Goal: Task Accomplishment & Management: Manage account settings

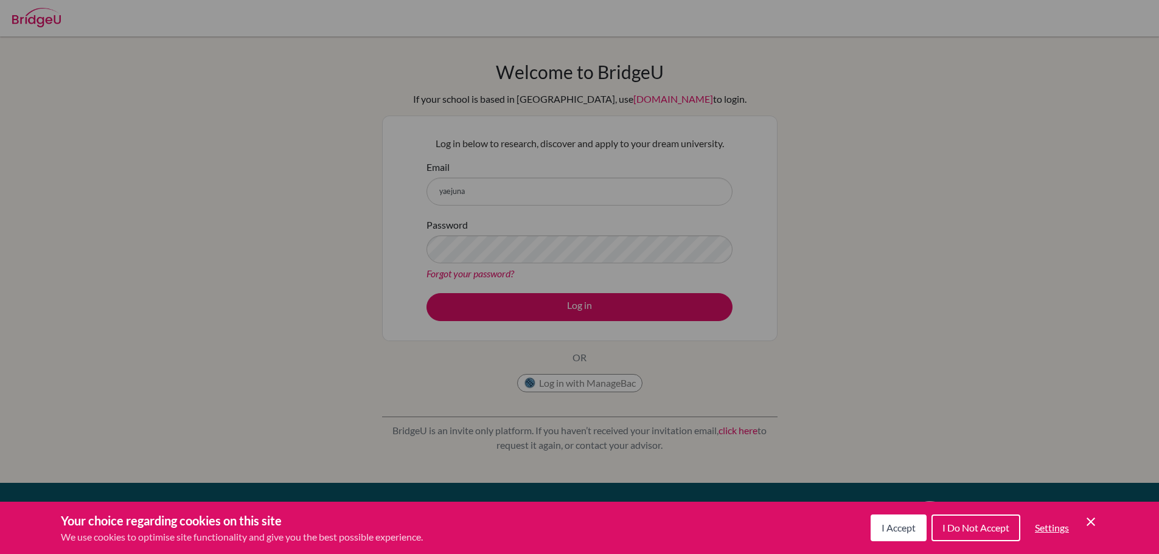
click at [1093, 519] on icon "Cookie Control Close Icon" at bounding box center [1091, 522] width 15 height 15
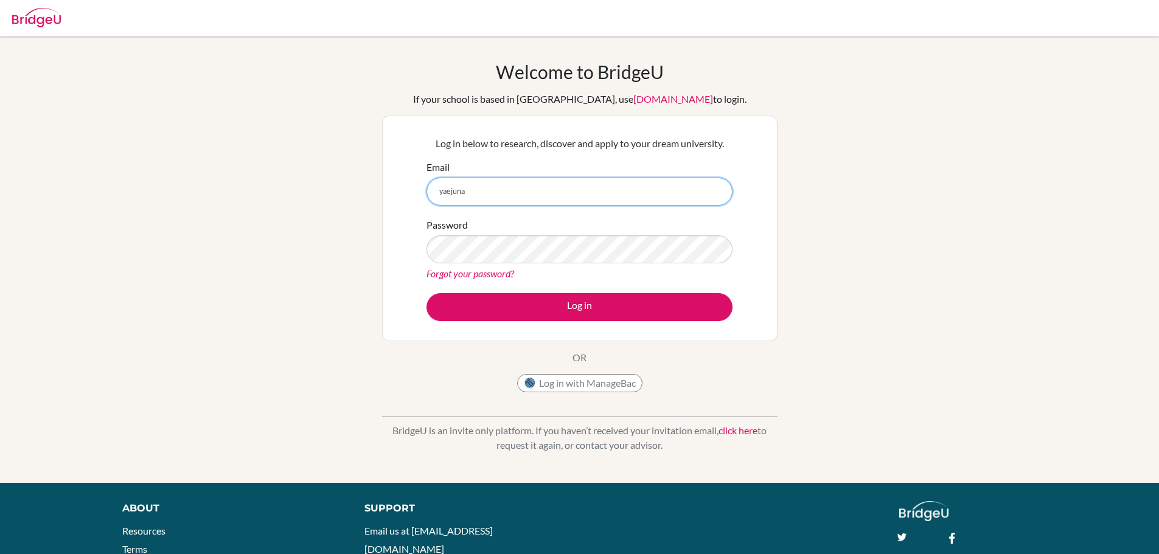
click at [539, 200] on input "yaejuna" at bounding box center [580, 192] width 306 height 28
type input "[EMAIL_ADDRESS][DOMAIN_NAME]"
click at [427, 293] on button "Log in" at bounding box center [580, 307] width 306 height 28
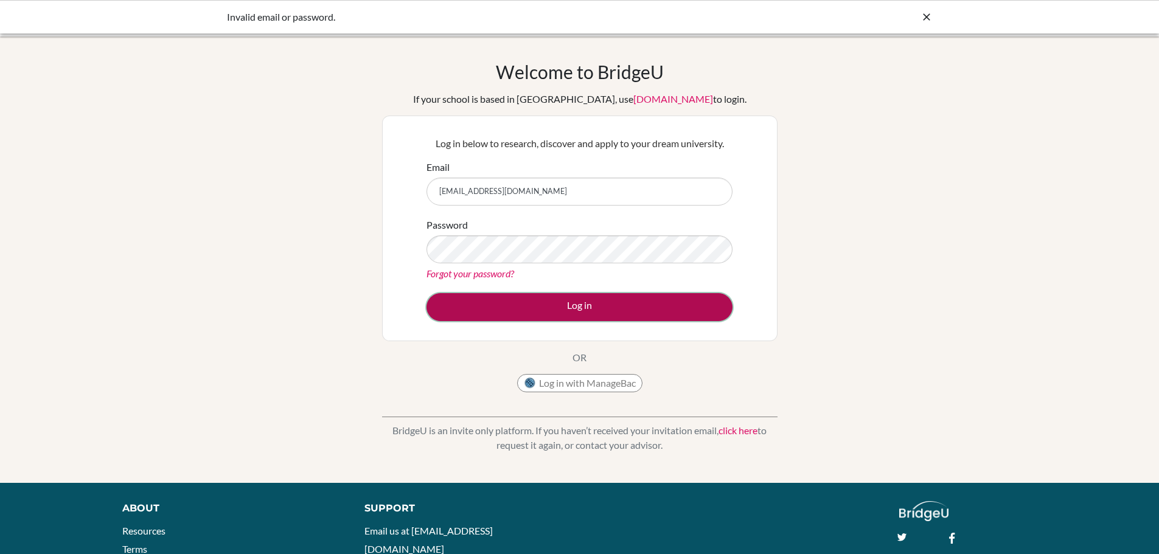
click at [536, 307] on button "Log in" at bounding box center [580, 307] width 306 height 28
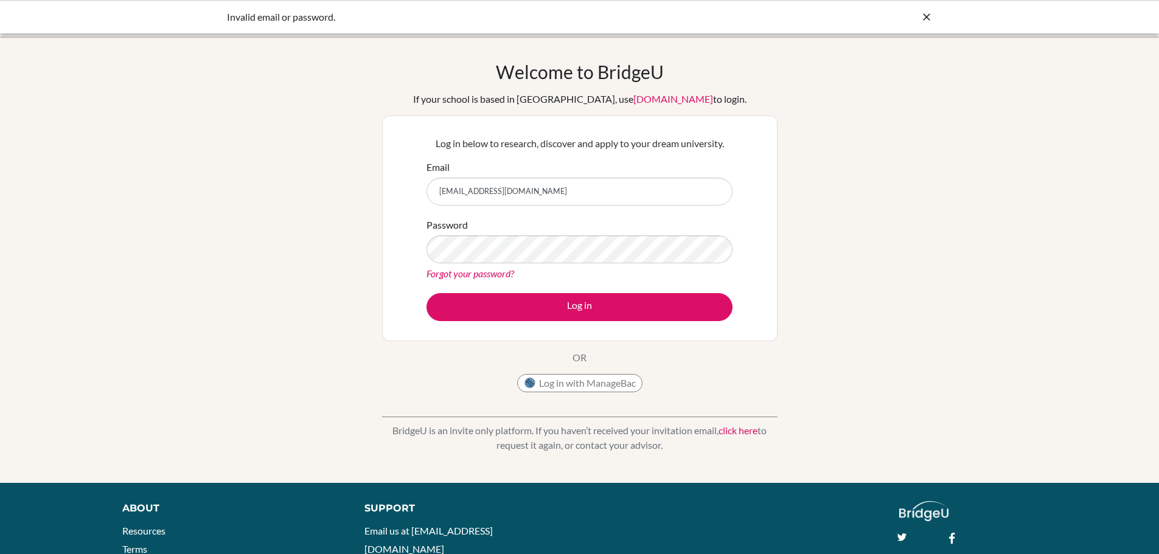
click at [536, 276] on div "Forgot your password?" at bounding box center [580, 274] width 306 height 15
click at [427, 293] on button "Log in" at bounding box center [580, 307] width 306 height 28
